Goal: Transaction & Acquisition: Download file/media

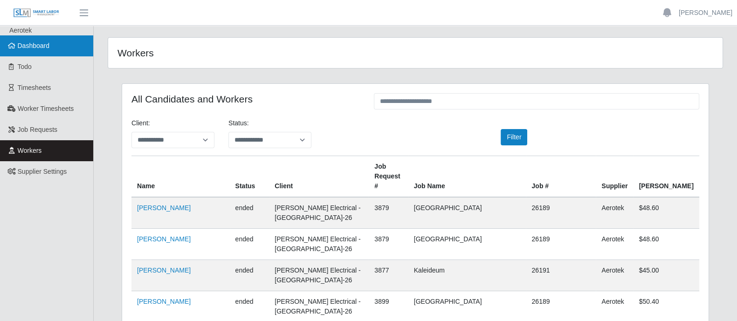
click at [12, 45] on icon at bounding box center [11, 45] width 8 height 7
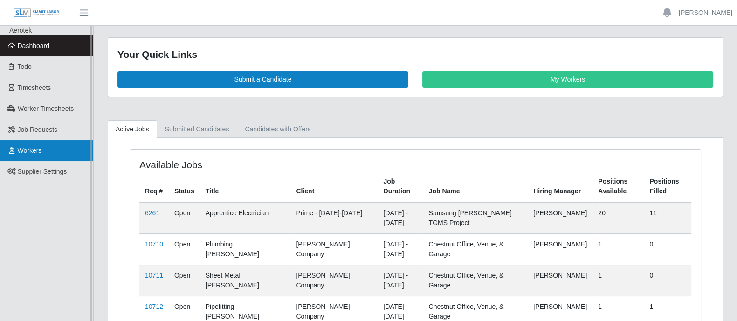
click at [39, 150] on span "Workers" at bounding box center [30, 150] width 24 height 7
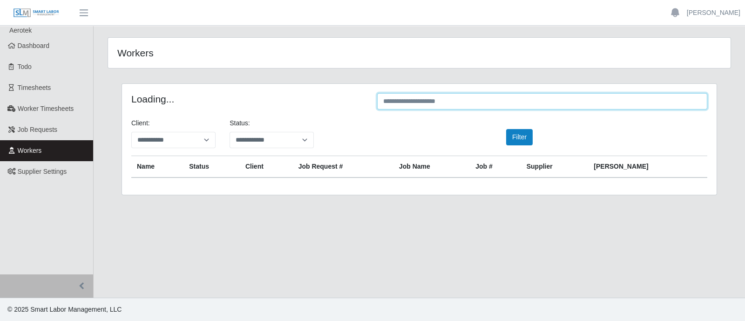
click at [505, 103] on input "text" at bounding box center [542, 101] width 330 height 16
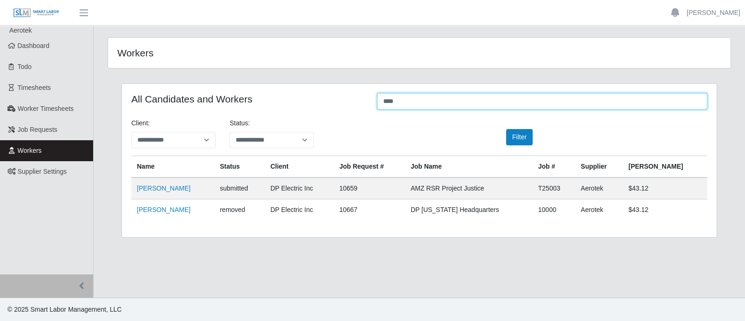
type input "****"
click at [156, 186] on link "Kristopher Harris" at bounding box center [164, 187] width 54 height 7
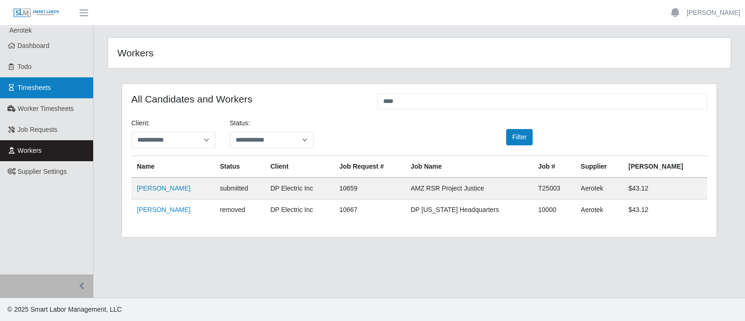
click at [49, 86] on span "Timesheets" at bounding box center [35, 87] width 34 height 7
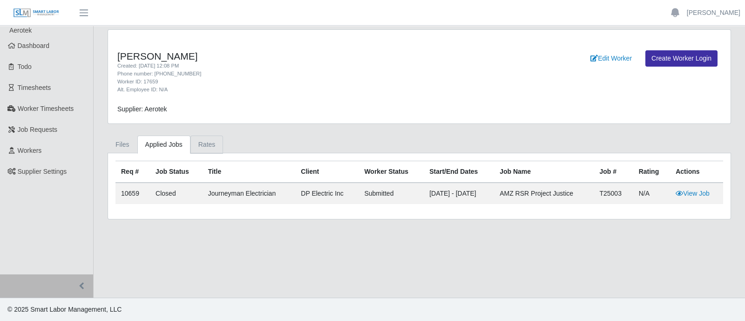
click at [200, 145] on link "Rates" at bounding box center [207, 145] width 33 height 18
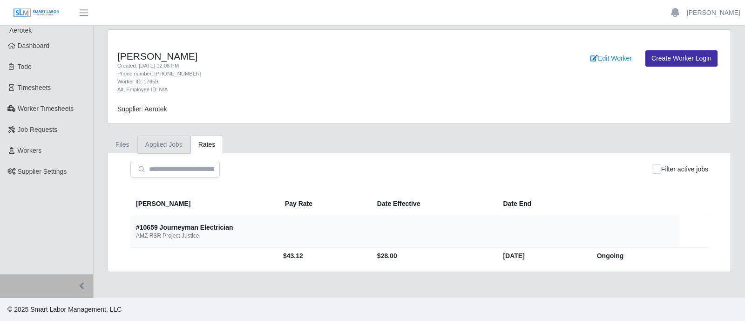
click at [163, 145] on link "Applied Jobs" at bounding box center [163, 145] width 53 height 18
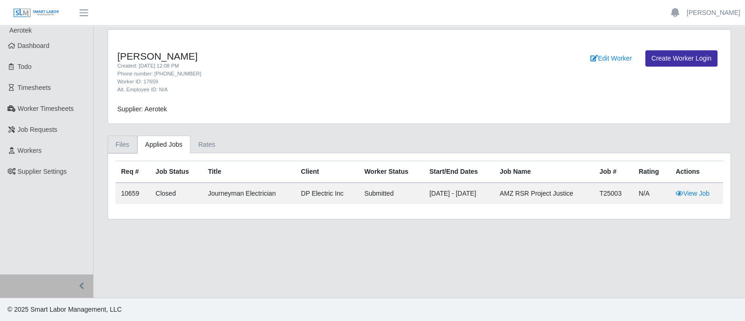
click at [125, 143] on link "Files" at bounding box center [123, 145] width 30 height 18
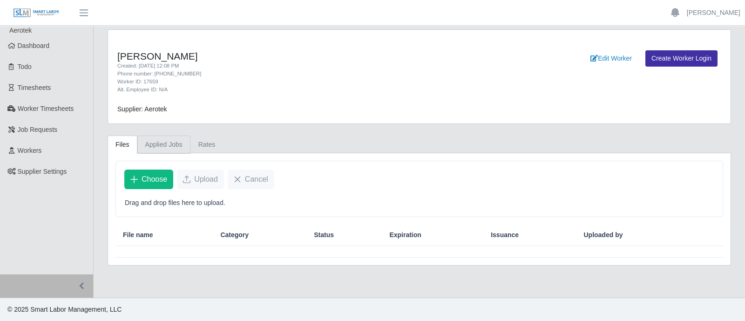
click at [149, 142] on link "Applied Jobs" at bounding box center [163, 145] width 53 height 18
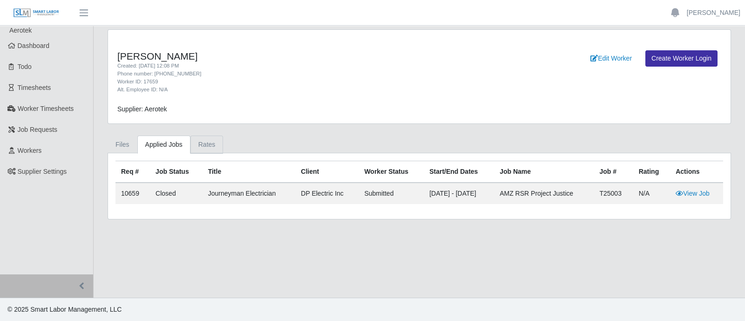
click at [206, 144] on link "Rates" at bounding box center [207, 145] width 33 height 18
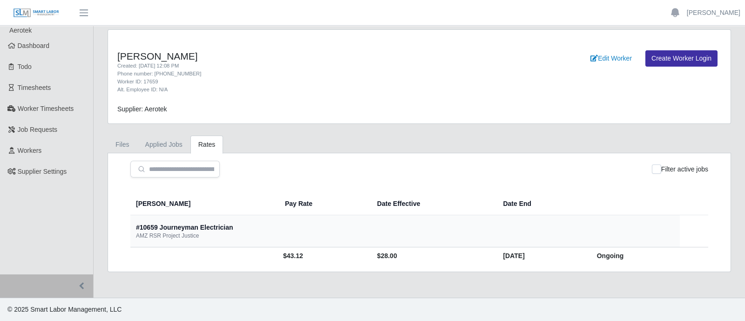
drag, startPoint x: 163, startPoint y: 229, endPoint x: 271, endPoint y: 247, distance: 109.6
click at [271, 247] on tbody "#10659 Journeyman Electrician AMZ RSR Project Justice $43.12 $28.00 07/30/2025 …" at bounding box center [419, 239] width 578 height 49
click at [287, 232] on div "#10659 Journeyman Electrician AMZ RSR Project Justice" at bounding box center [404, 231] width 537 height 17
click at [43, 152] on link "Workers" at bounding box center [46, 150] width 93 height 21
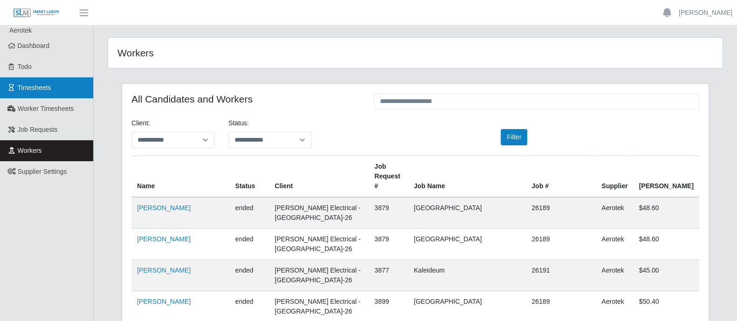
click at [46, 89] on span "Timesheets" at bounding box center [35, 87] width 34 height 7
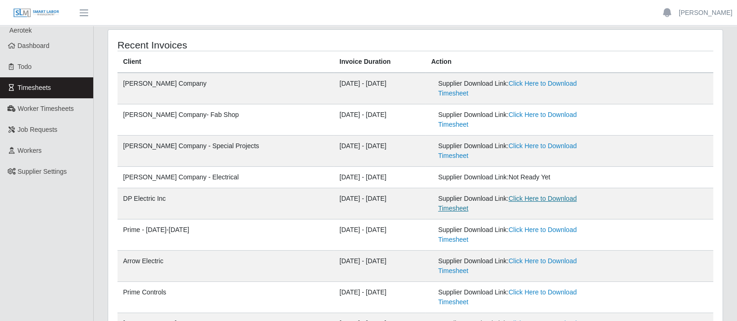
click at [509, 195] on link "Click Here to Download Timesheet" at bounding box center [507, 203] width 138 height 17
drag, startPoint x: 356, startPoint y: 178, endPoint x: 415, endPoint y: 171, distance: 58.8
click at [407, 219] on tr "DP Electric Inc [DATE] - [DATE] Supplier Download Link: Click Here to Download …" at bounding box center [414, 234] width 595 height 31
click at [513, 195] on link "Click Here to Download Timesheet" at bounding box center [507, 203] width 138 height 17
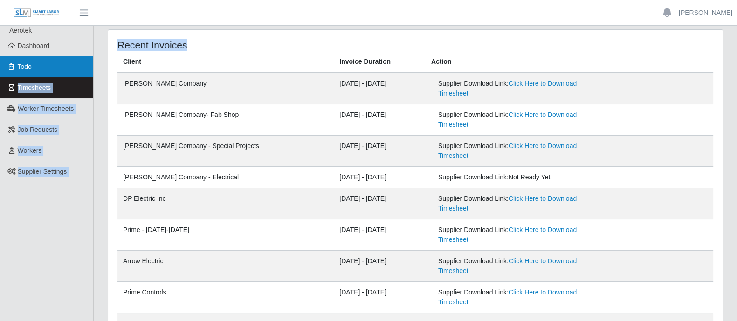
drag, startPoint x: 97, startPoint y: 75, endPoint x: 66, endPoint y: 63, distance: 33.5
click at [66, 63] on div "Aerotek Dashboard Todo Timesheets Worker Timesheets Job Requests Workers Suppli…" at bounding box center [368, 293] width 737 height 534
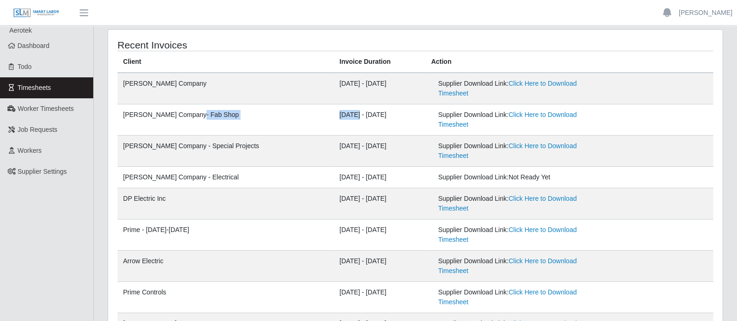
drag, startPoint x: 245, startPoint y: 101, endPoint x: 348, endPoint y: 104, distance: 103.0
click at [214, 136] on tr "[PERSON_NAME] Company- Fab Shop [DATE] - [DATE] Supplier Download Link: Click H…" at bounding box center [414, 151] width 595 height 31
click at [361, 104] on td "[DATE] - [DATE]" at bounding box center [380, 119] width 92 height 31
click at [505, 195] on link "Click Here to Download Timesheet" at bounding box center [507, 203] width 138 height 17
click at [517, 195] on link "Click Here to Download Timesheet" at bounding box center [507, 203] width 138 height 17
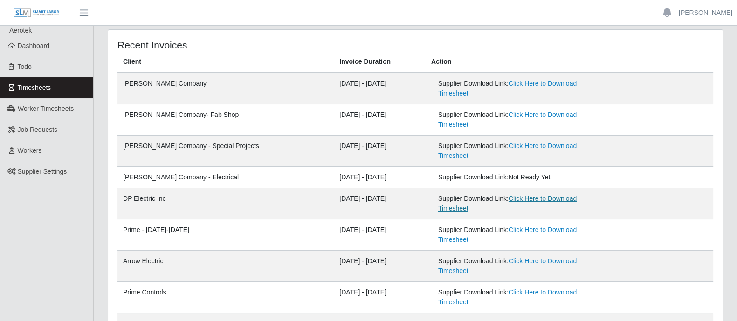
click at [512, 195] on link "Click Here to Download Timesheet" at bounding box center [507, 203] width 138 height 17
